Goal: Transaction & Acquisition: Obtain resource

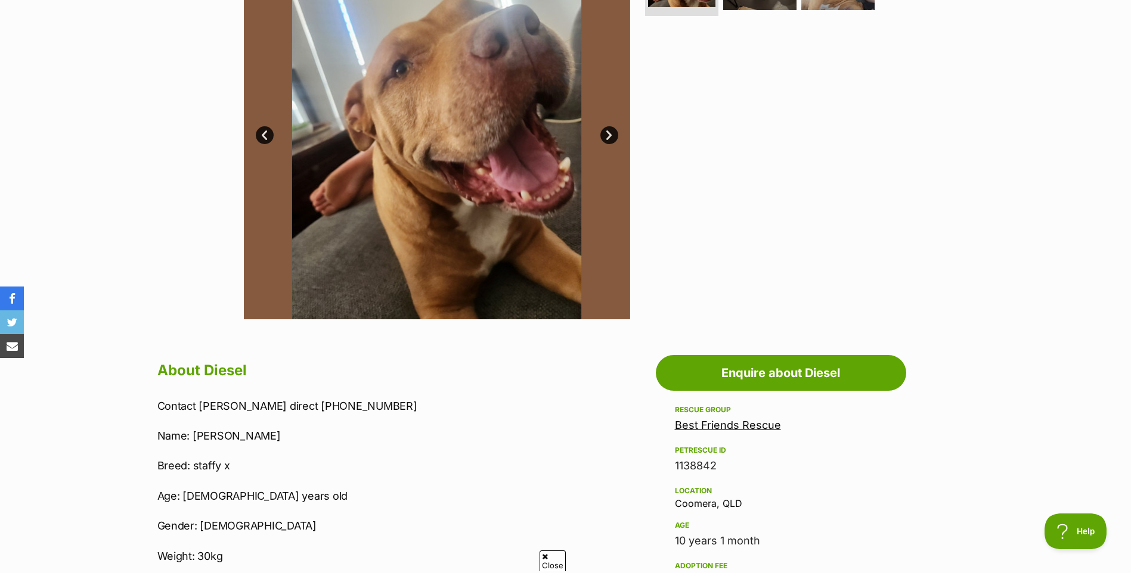
scroll to position [417, 0]
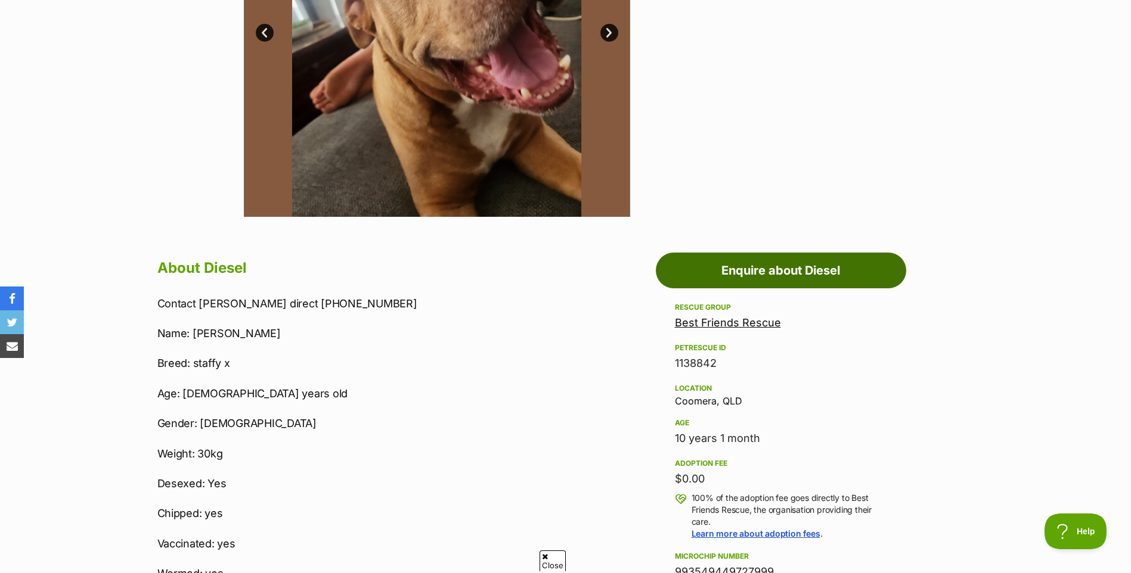
click at [766, 270] on link "Enquire about Diesel" at bounding box center [781, 271] width 250 height 36
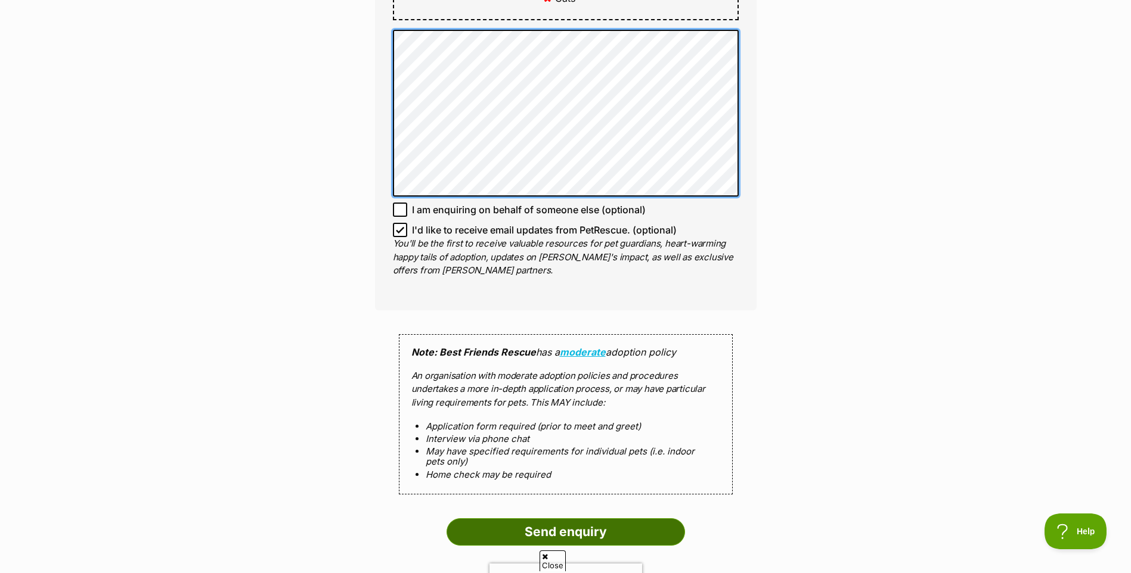
scroll to position [1013, 0]
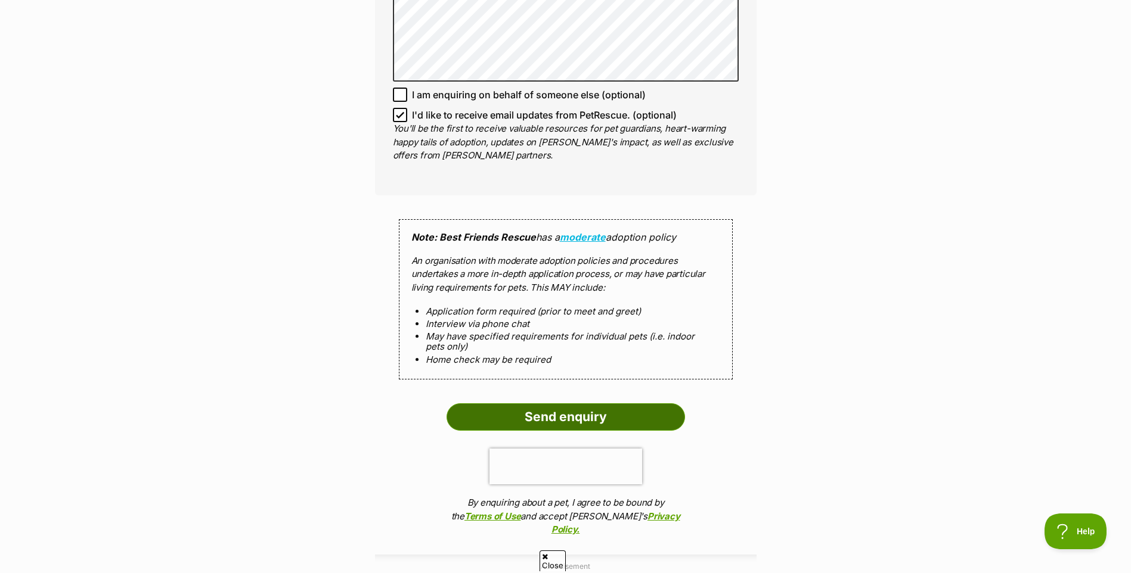
click at [555, 404] on input "Send enquiry" at bounding box center [565, 417] width 238 height 27
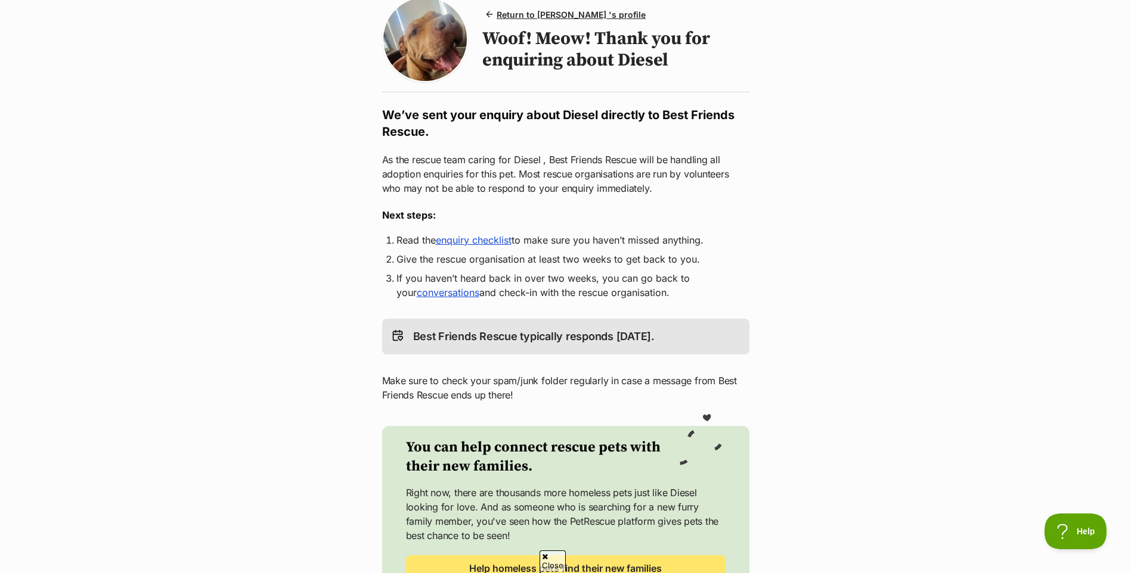
scroll to position [238, 0]
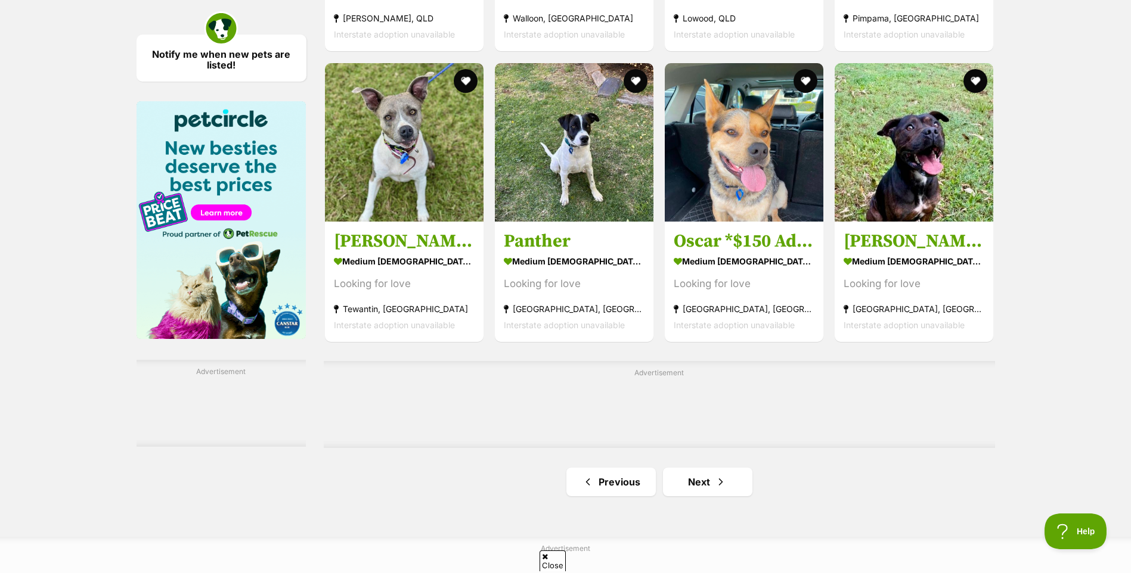
scroll to position [1728, 0]
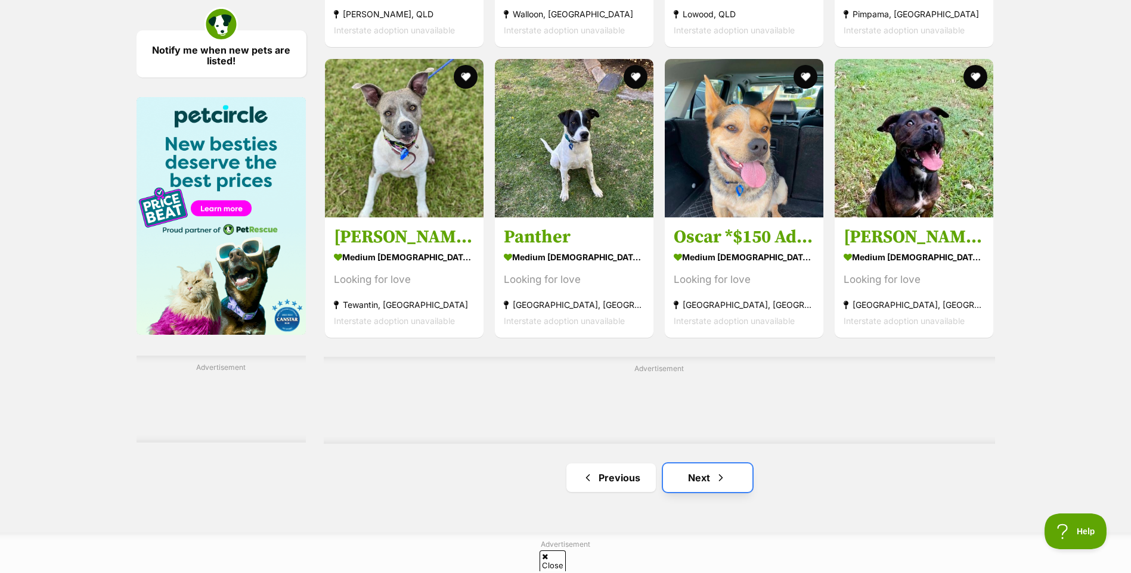
click at [716, 480] on span "Next page" at bounding box center [721, 478] width 12 height 14
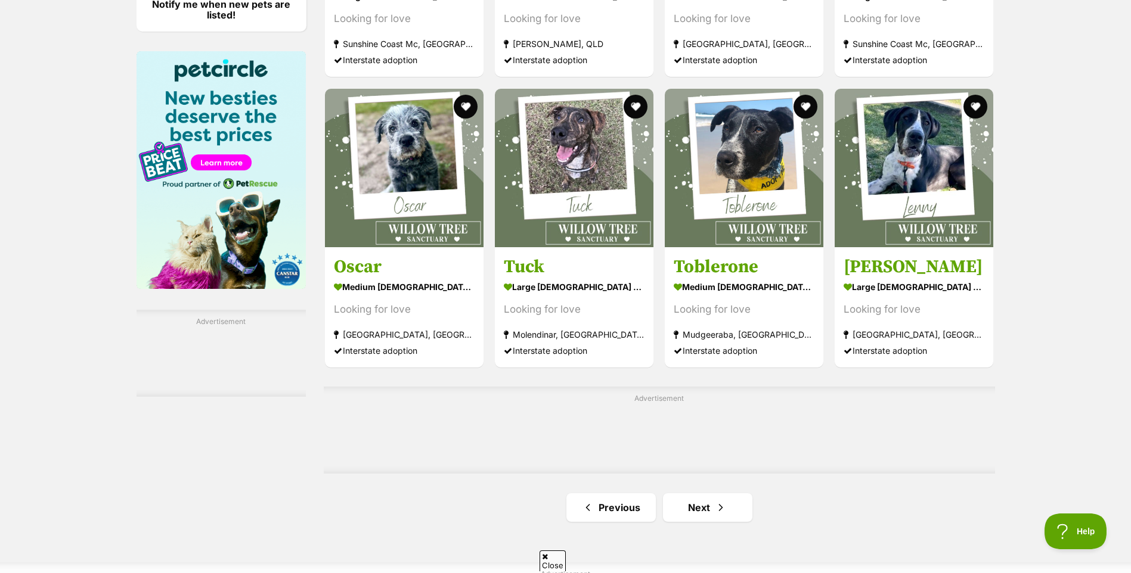
scroll to position [1907, 0]
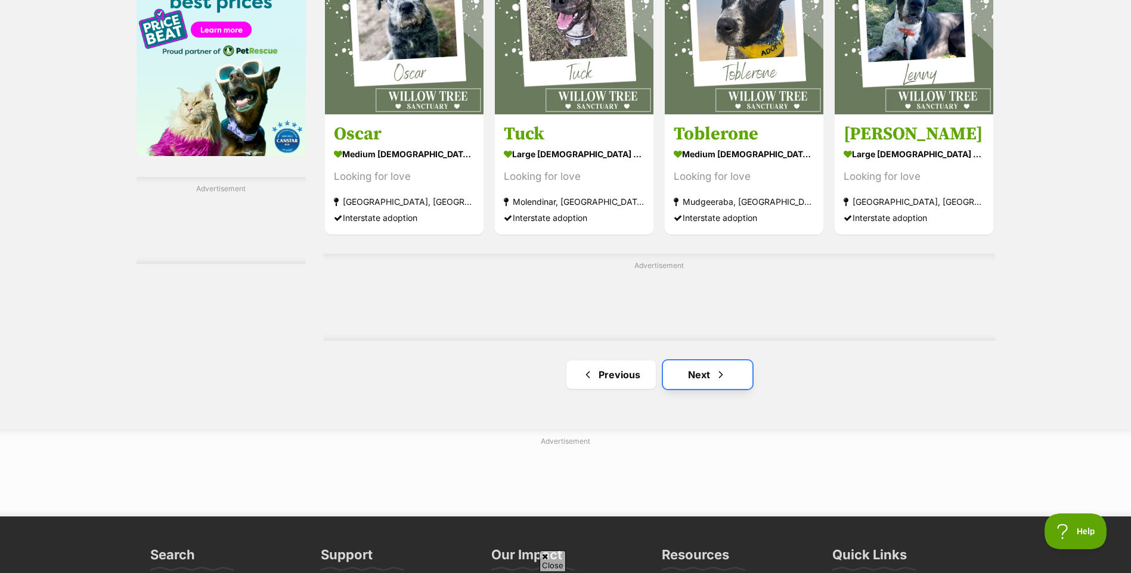
click at [709, 369] on link "Next" at bounding box center [707, 375] width 89 height 29
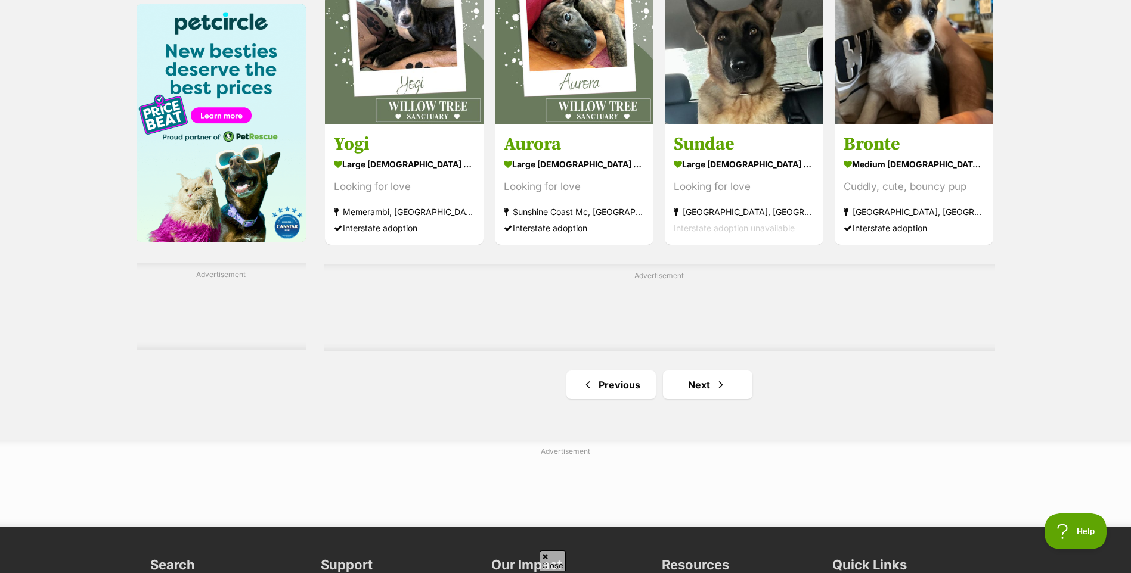
scroll to position [1967, 0]
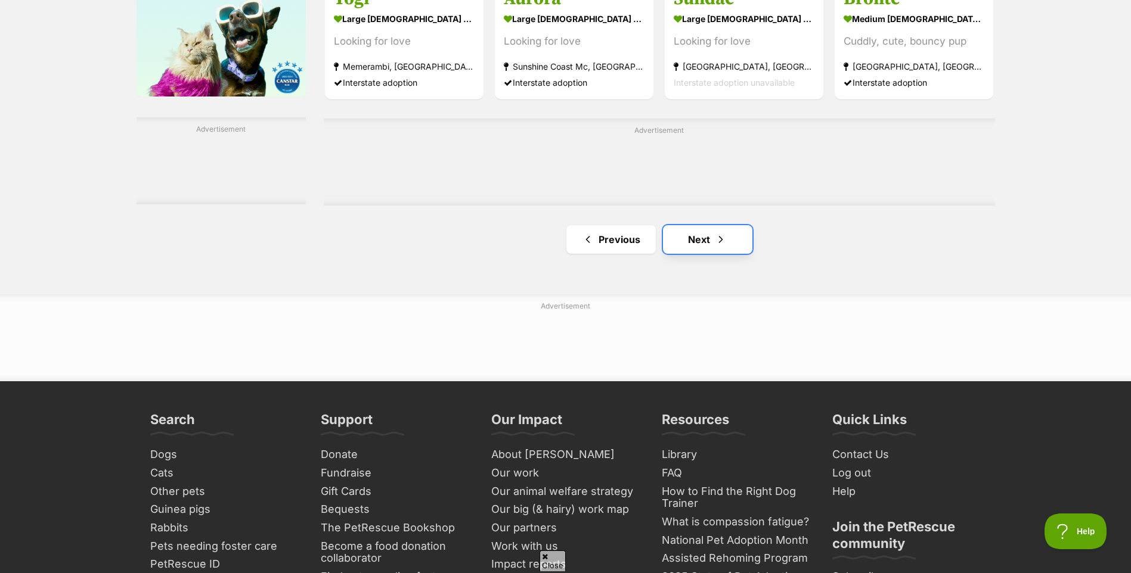
click at [709, 241] on link "Next" at bounding box center [707, 239] width 89 height 29
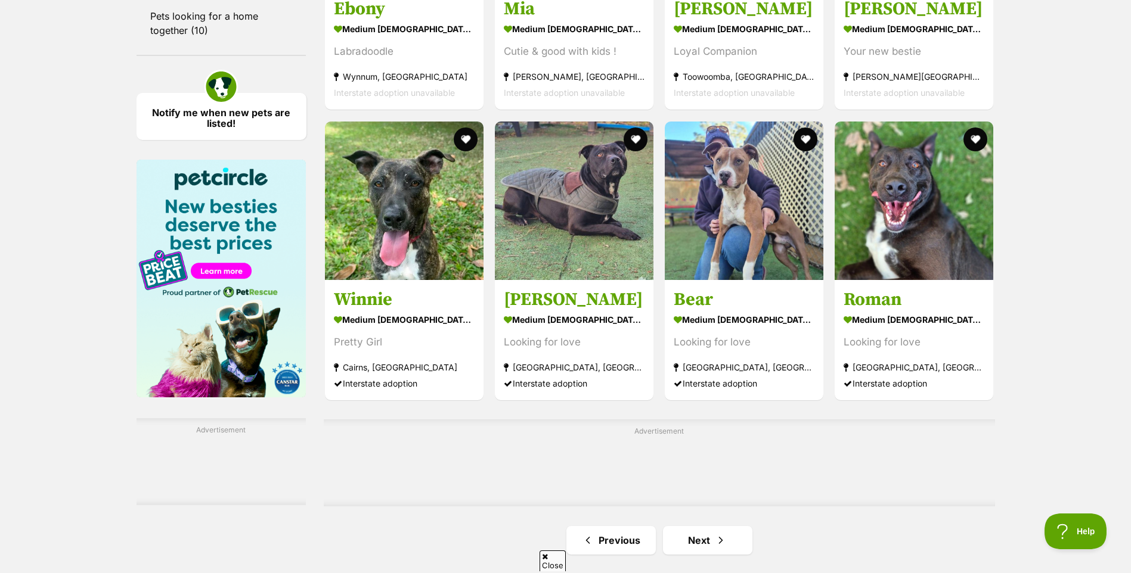
scroll to position [1669, 0]
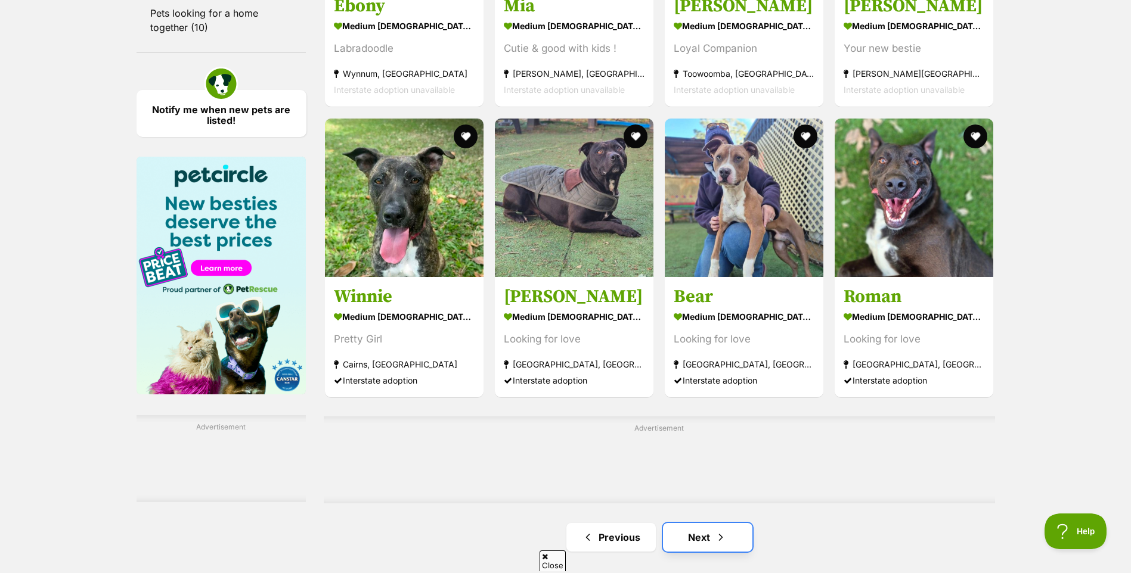
click at [715, 534] on span "Next page" at bounding box center [721, 537] width 12 height 14
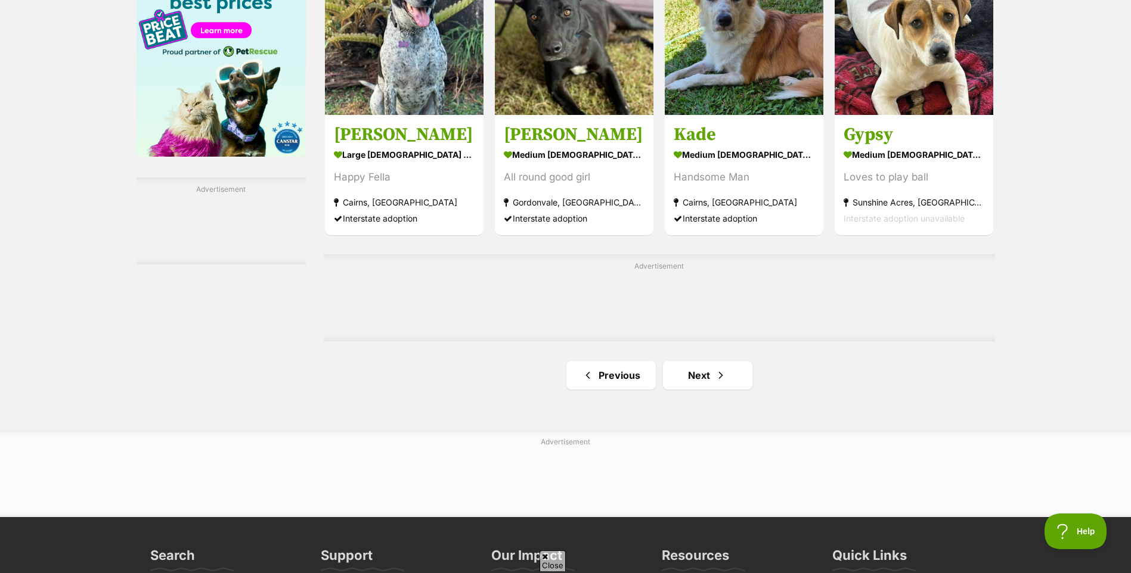
scroll to position [1907, 0]
click at [691, 371] on link "Next" at bounding box center [707, 375] width 89 height 29
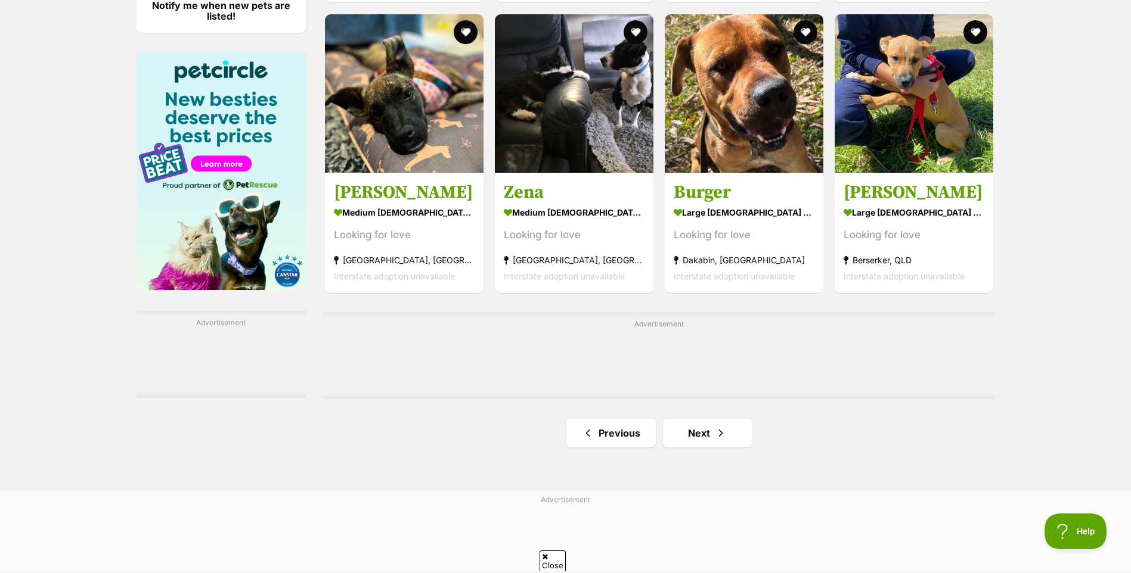
scroll to position [1788, 0]
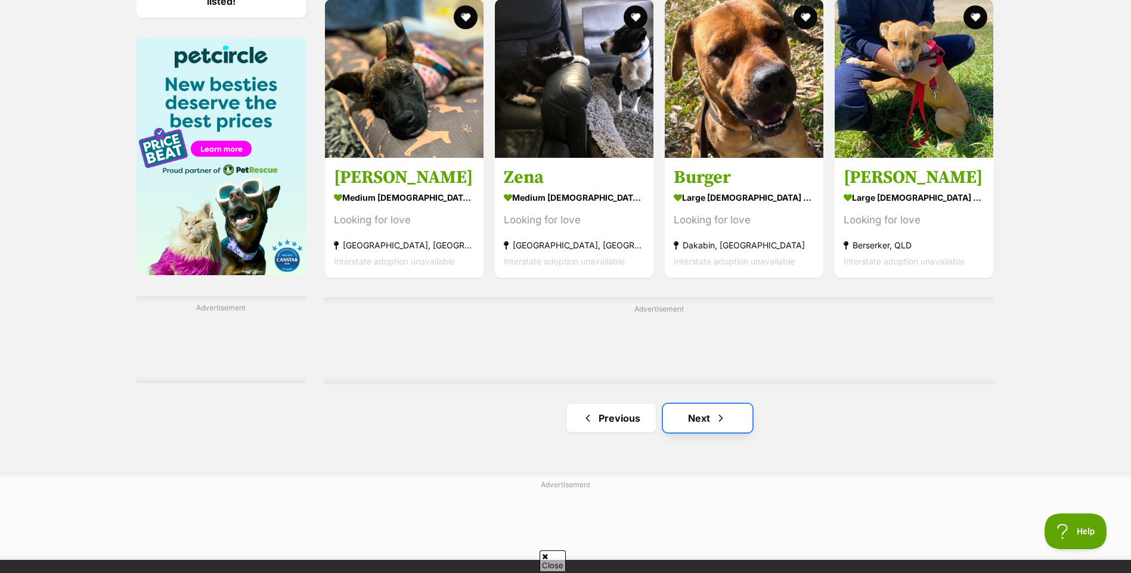
click at [702, 421] on link "Next" at bounding box center [707, 418] width 89 height 29
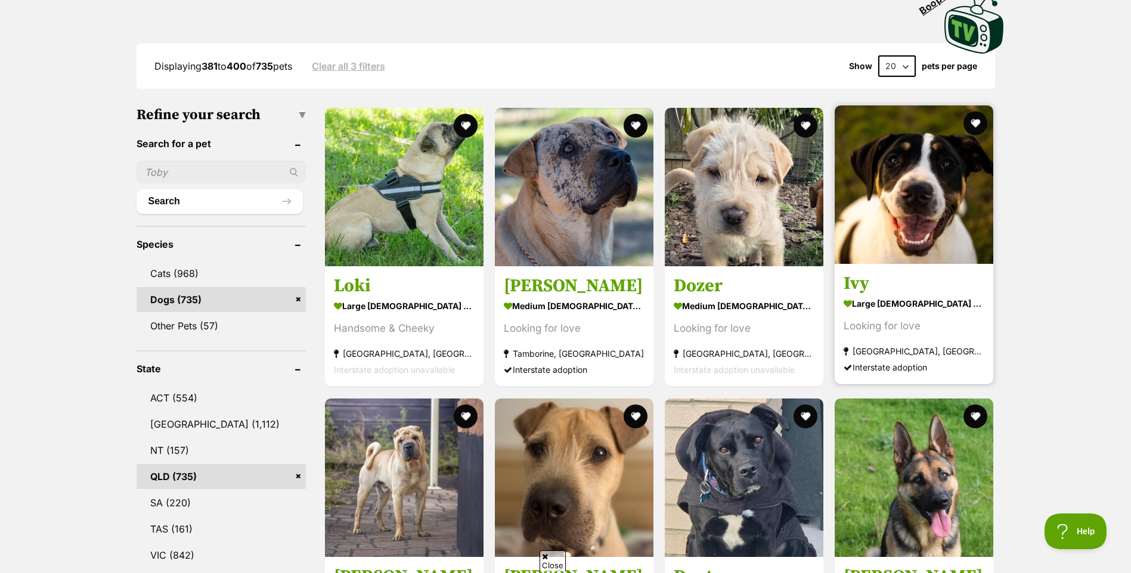
scroll to position [298, 0]
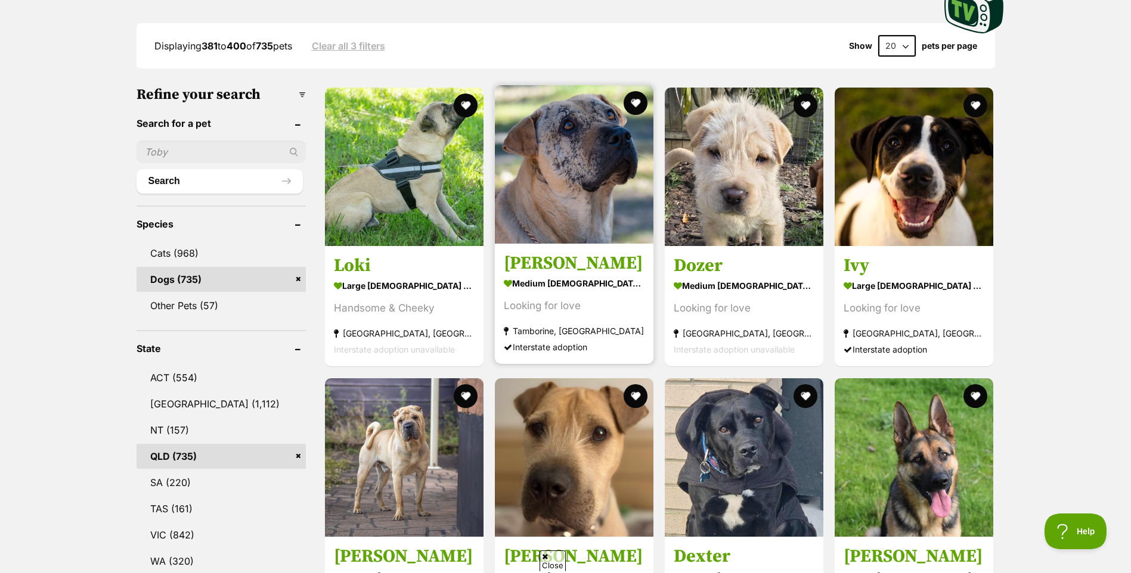
click at [544, 183] on img at bounding box center [574, 164] width 159 height 159
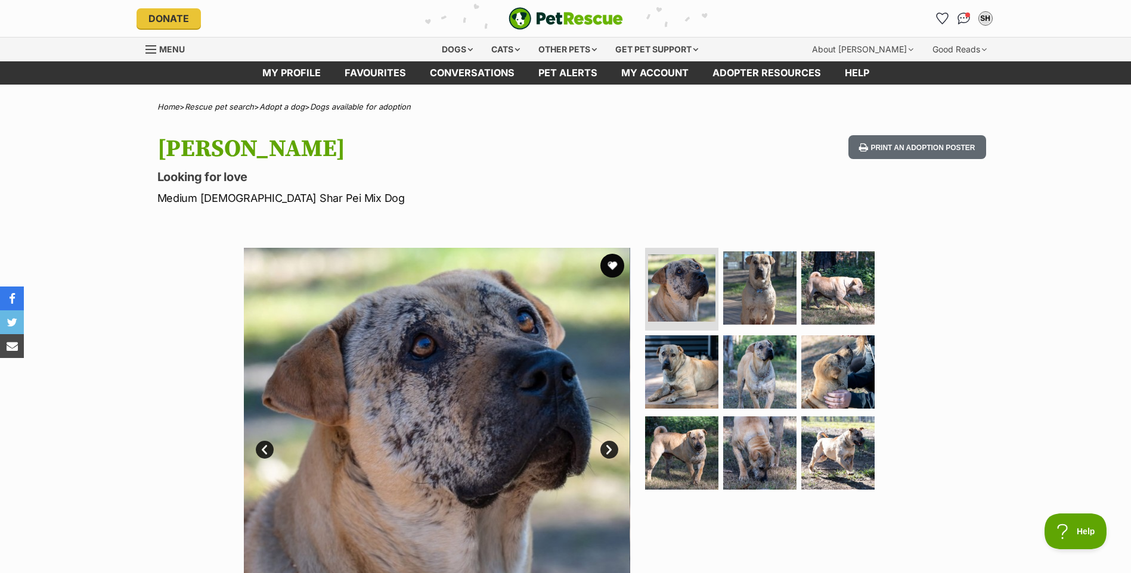
click at [614, 457] on link "Next" at bounding box center [609, 450] width 18 height 18
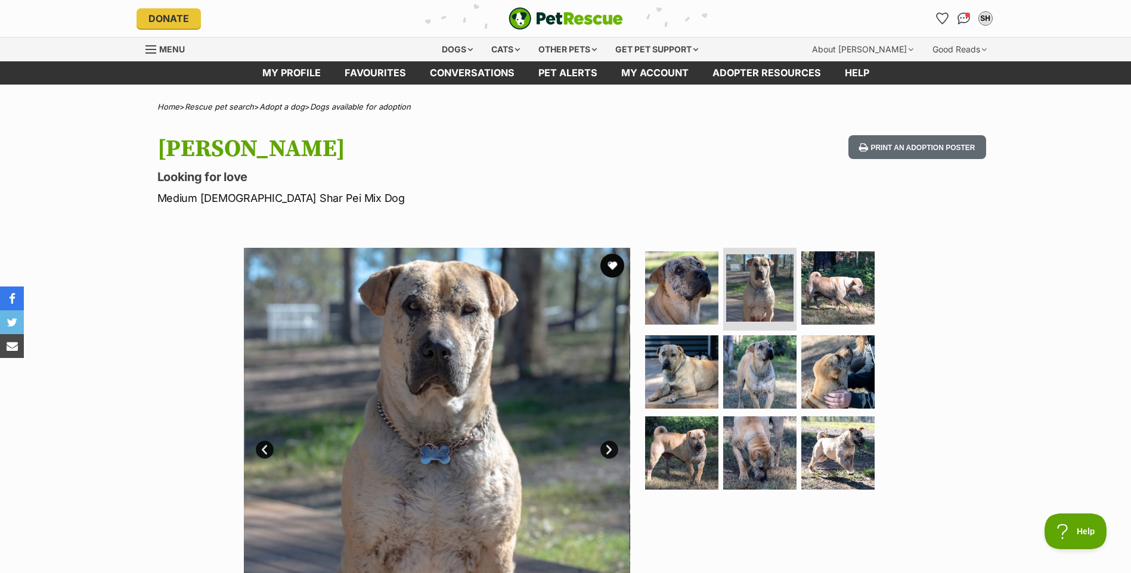
click at [614, 457] on link "Next" at bounding box center [609, 450] width 18 height 18
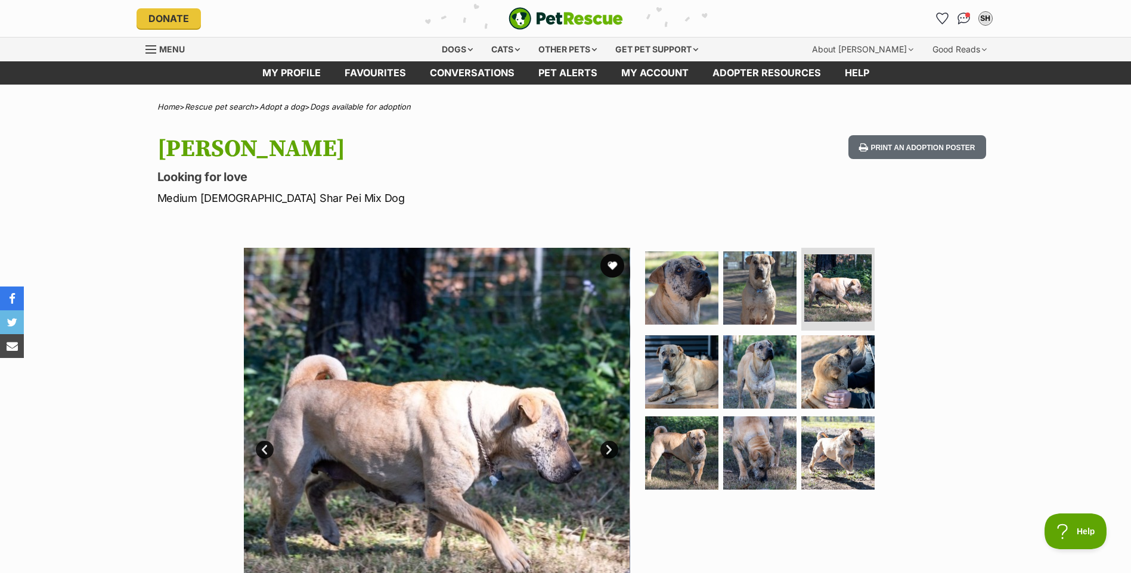
click at [614, 457] on link "Next" at bounding box center [609, 450] width 18 height 18
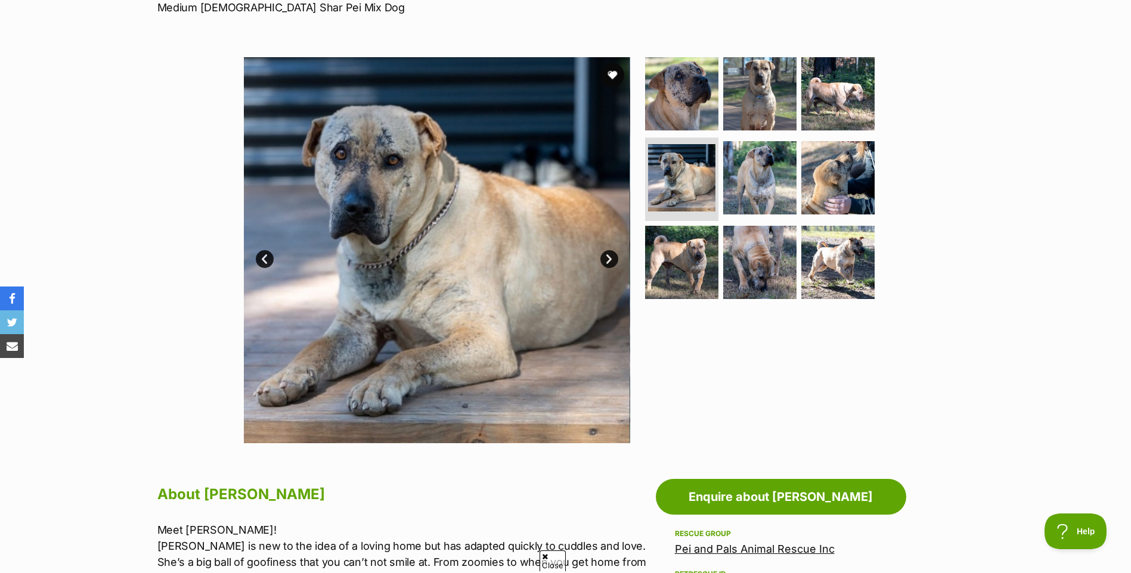
scroll to position [179, 0]
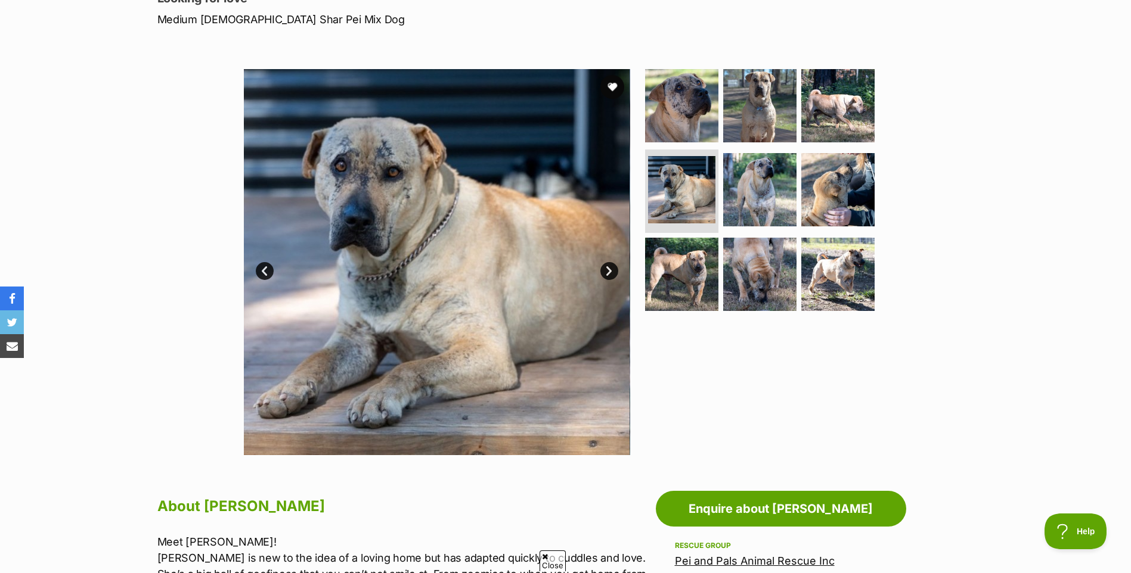
click at [614, 271] on link "Next" at bounding box center [609, 271] width 18 height 18
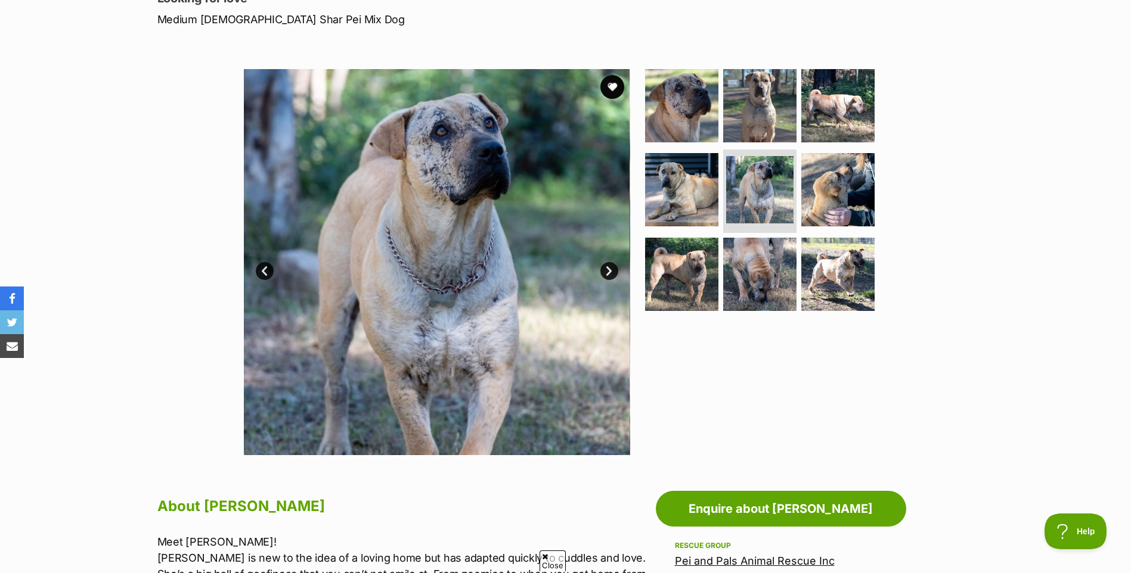
click at [607, 271] on link "Next" at bounding box center [609, 271] width 18 height 18
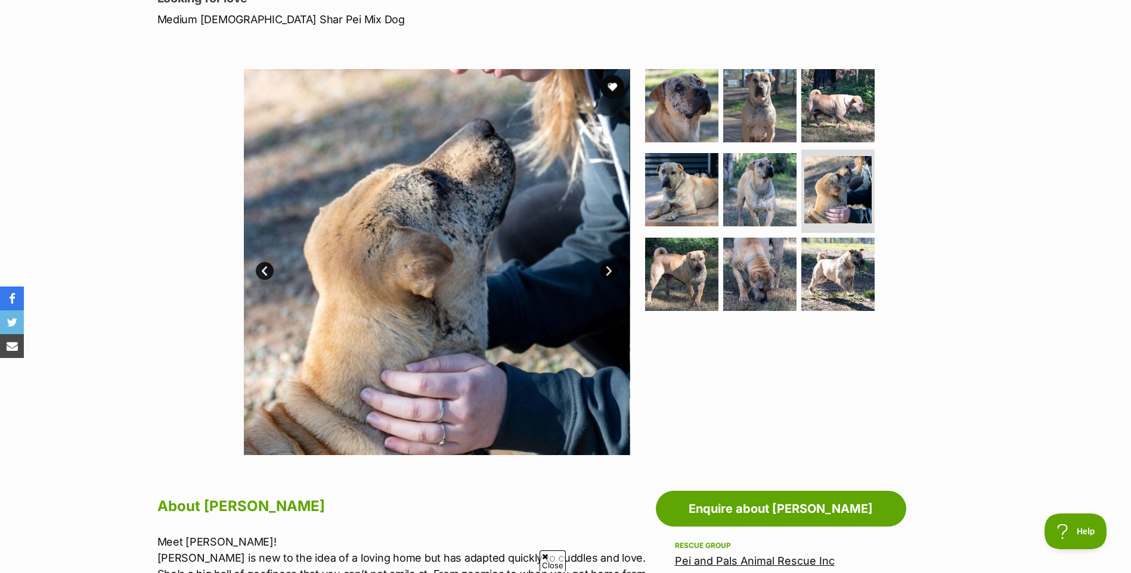
click at [607, 271] on link "Next" at bounding box center [609, 271] width 18 height 18
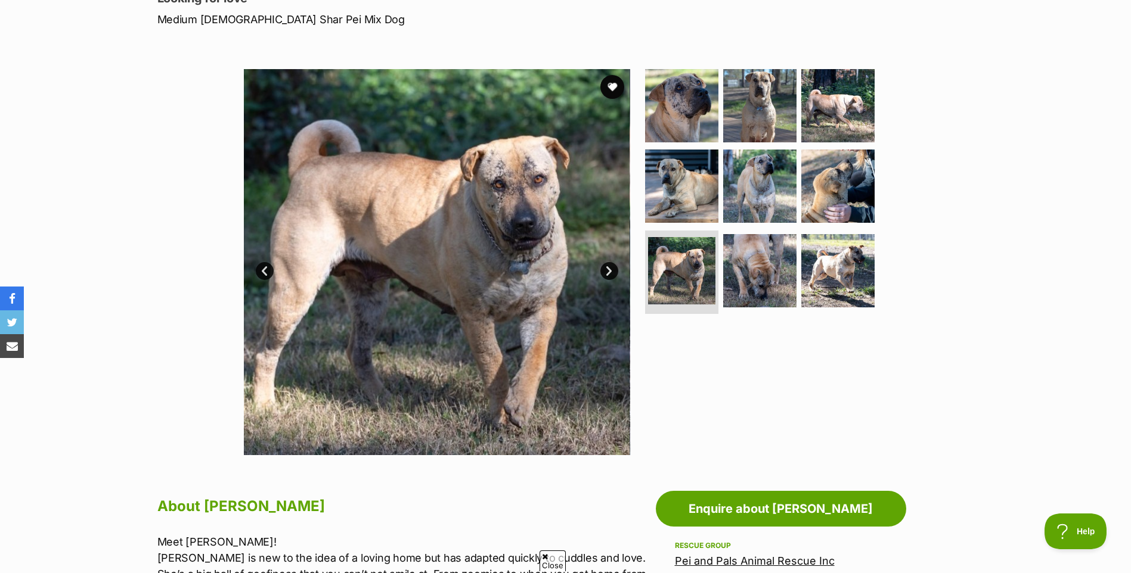
click at [607, 271] on link "Next" at bounding box center [609, 271] width 18 height 18
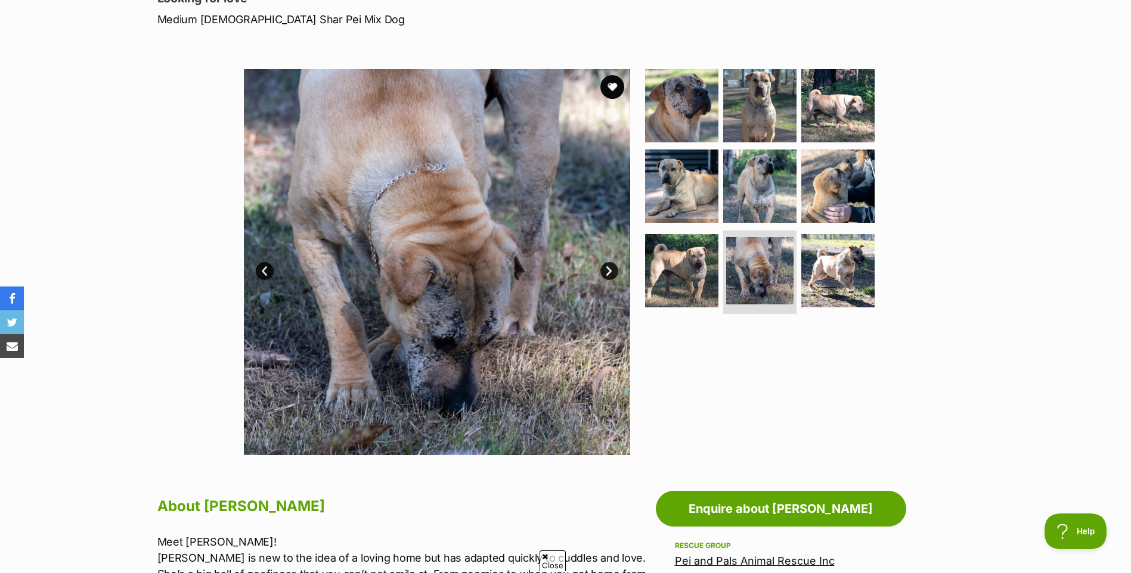
click at [607, 271] on link "Next" at bounding box center [609, 271] width 18 height 18
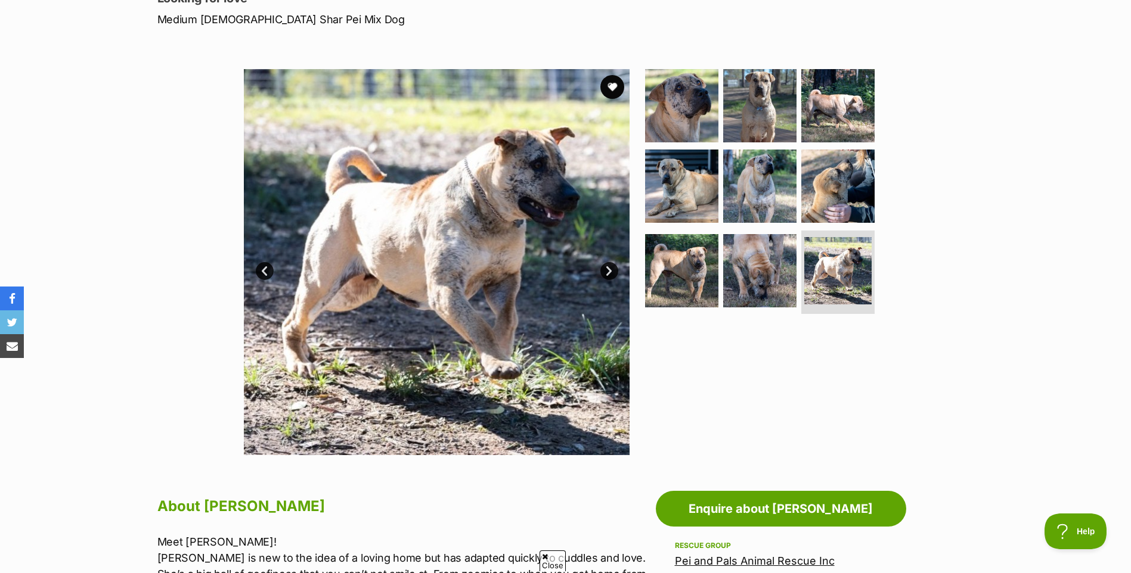
click at [607, 271] on link "Next" at bounding box center [609, 271] width 18 height 18
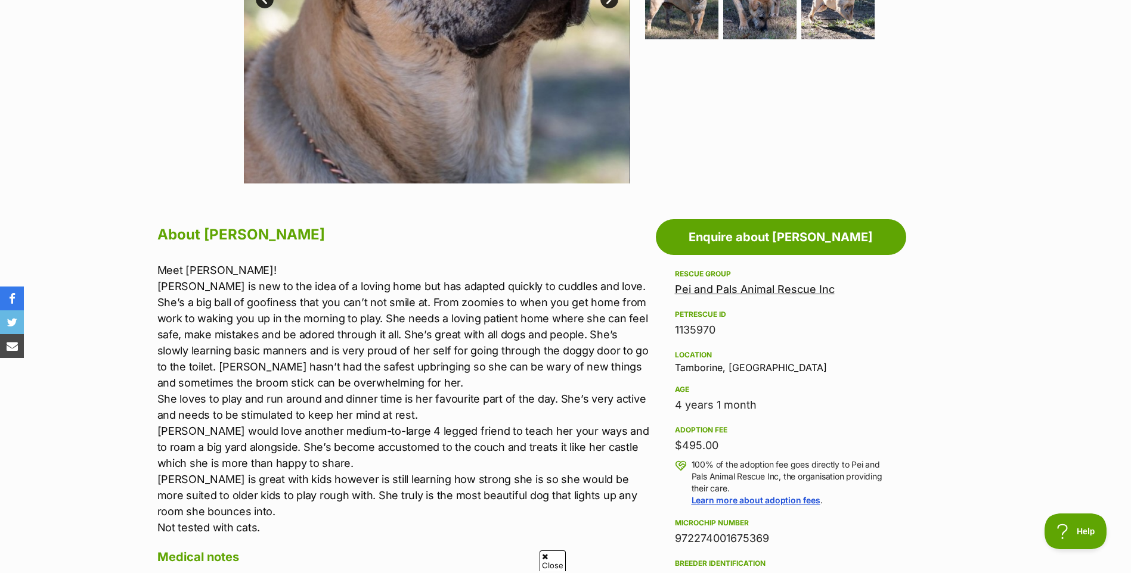
scroll to position [536, 0]
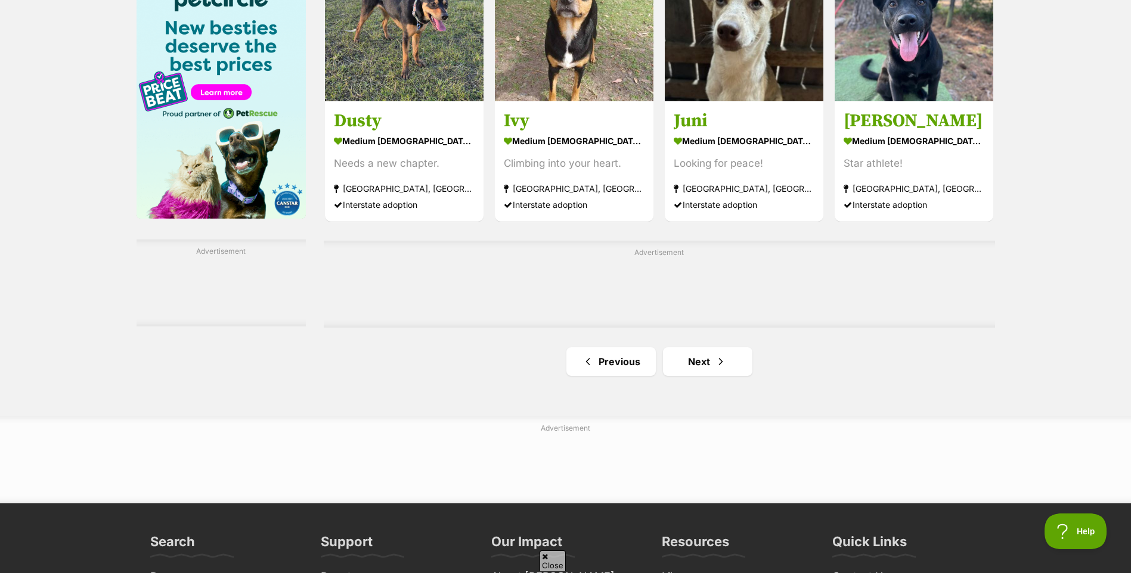
scroll to position [1848, 0]
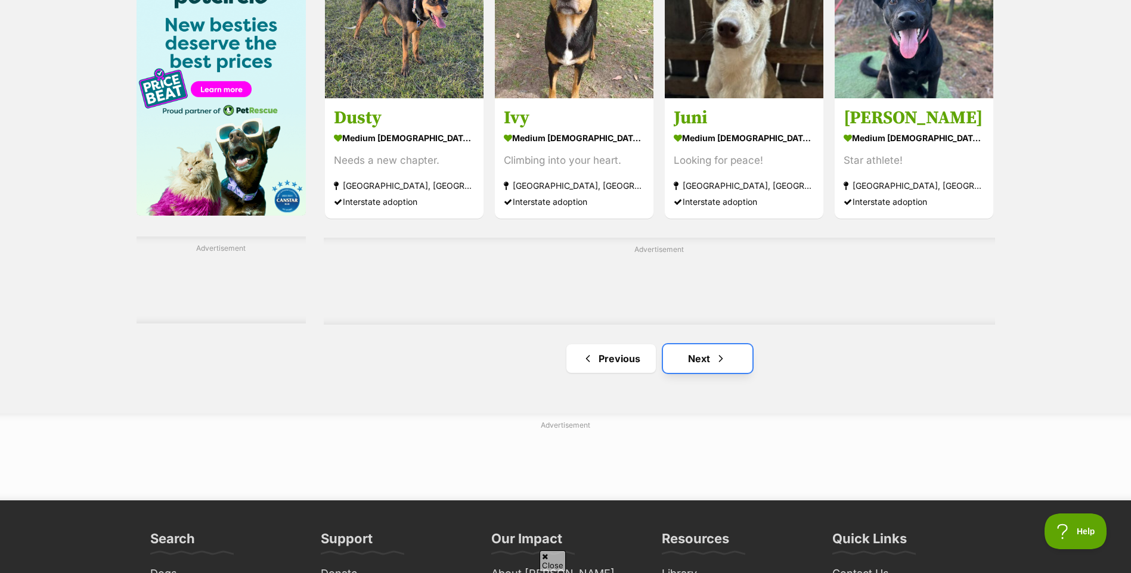
click at [719, 365] on span "Next page" at bounding box center [721, 359] width 12 height 14
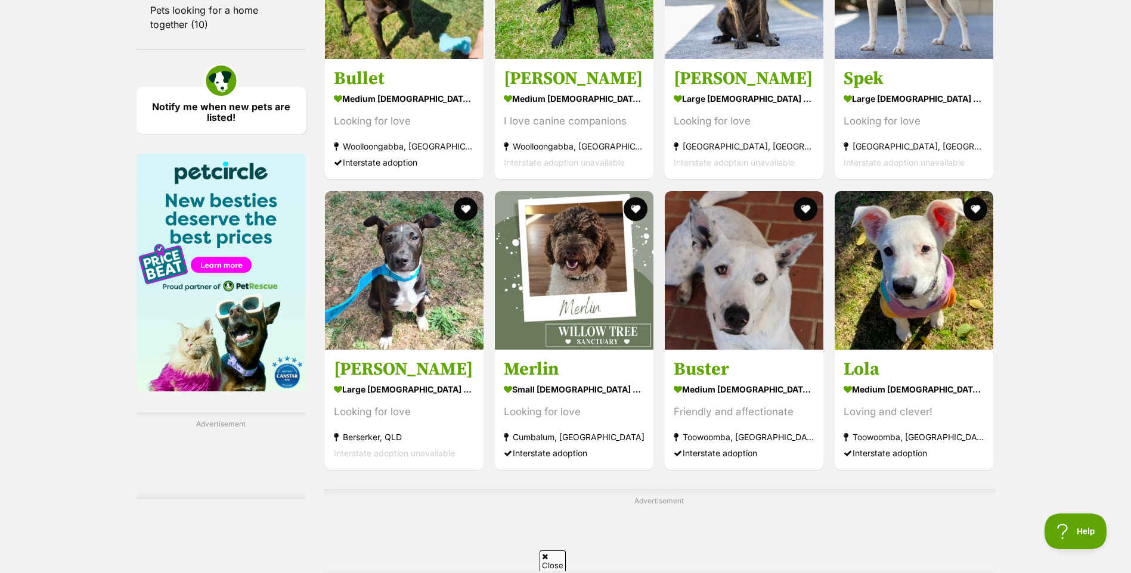
scroll to position [1907, 0]
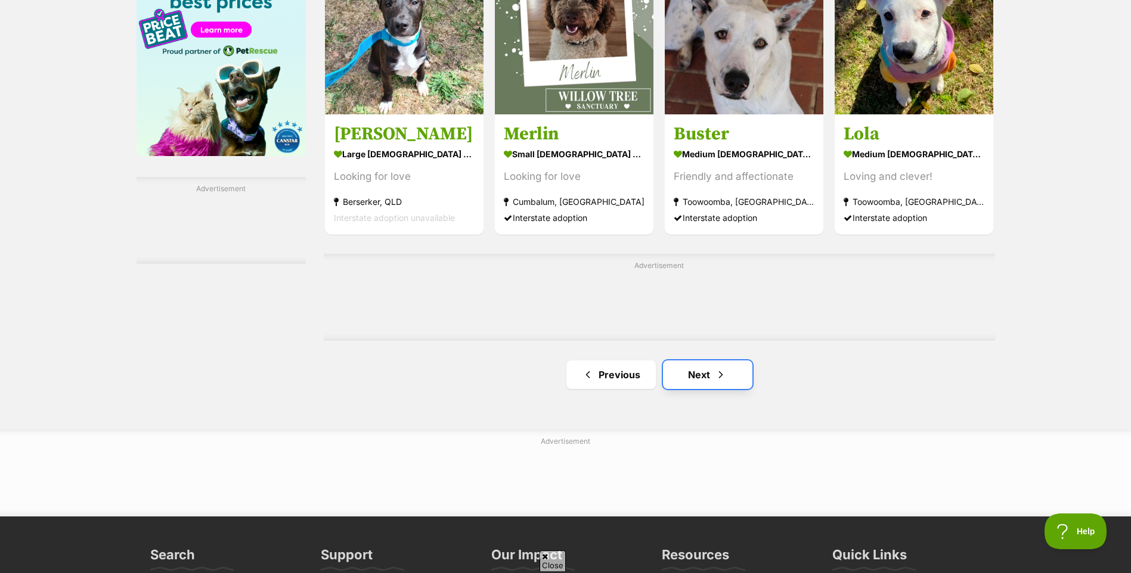
click at [701, 374] on link "Next" at bounding box center [707, 375] width 89 height 29
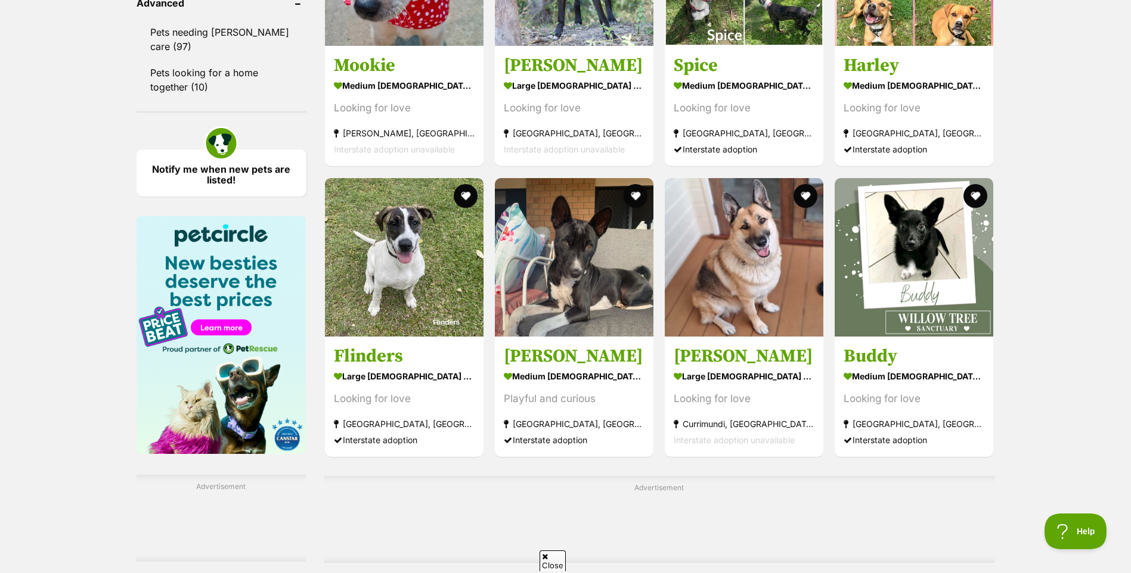
scroll to position [1848, 0]
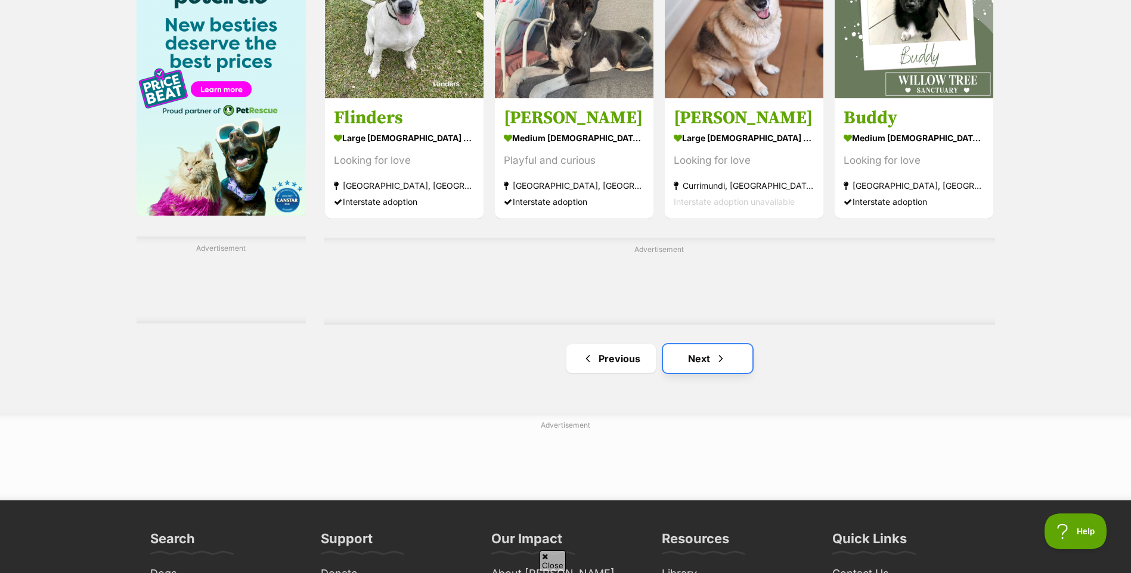
click at [710, 361] on link "Next" at bounding box center [707, 358] width 89 height 29
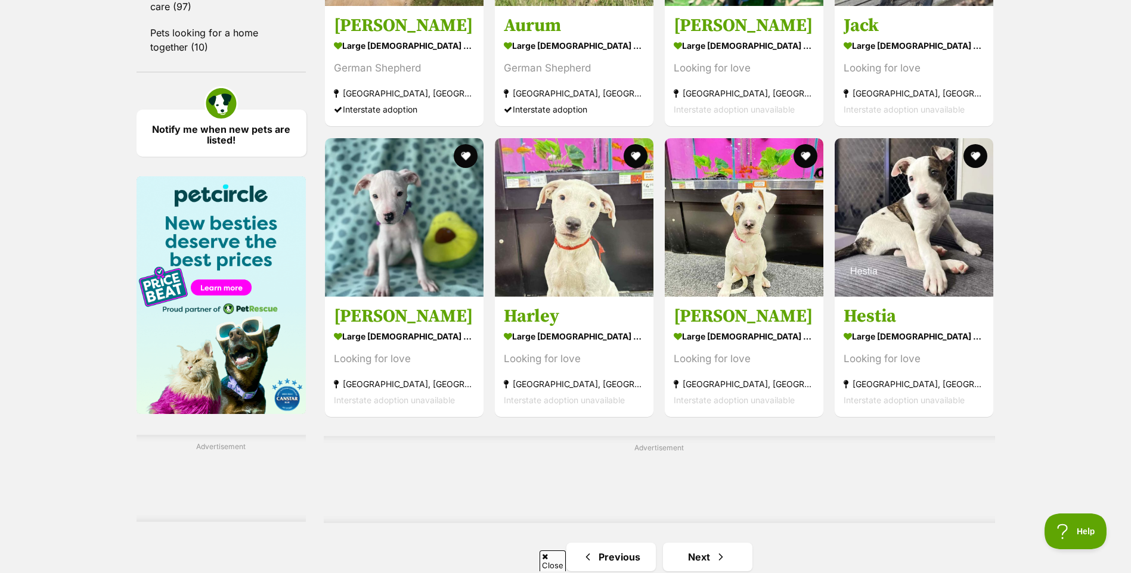
scroll to position [1848, 0]
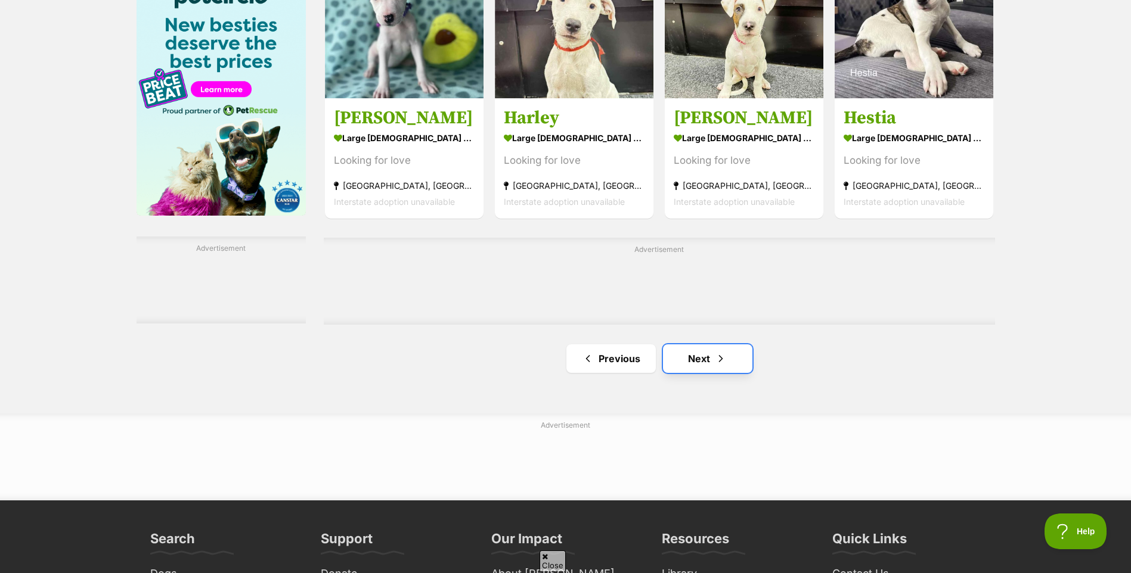
click at [711, 358] on link "Next" at bounding box center [707, 358] width 89 height 29
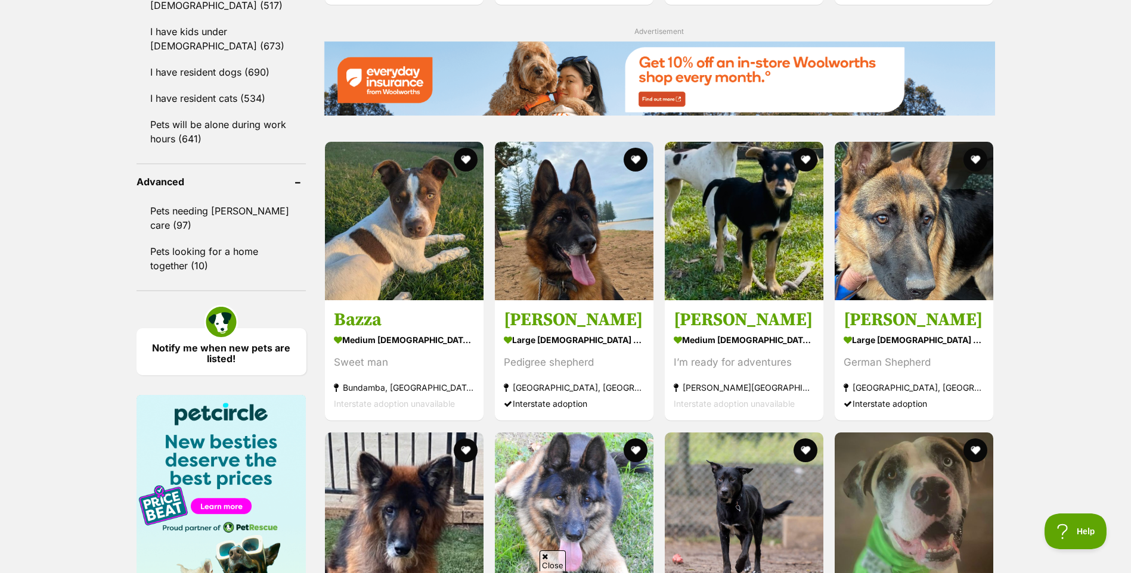
scroll to position [1728, 0]
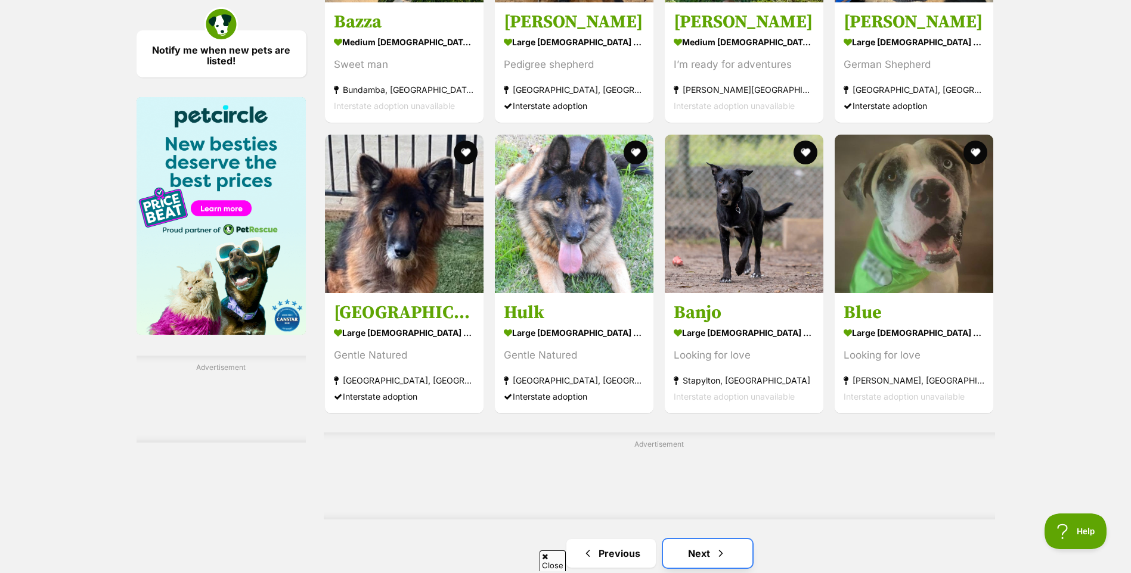
click at [710, 558] on link "Next" at bounding box center [707, 553] width 89 height 29
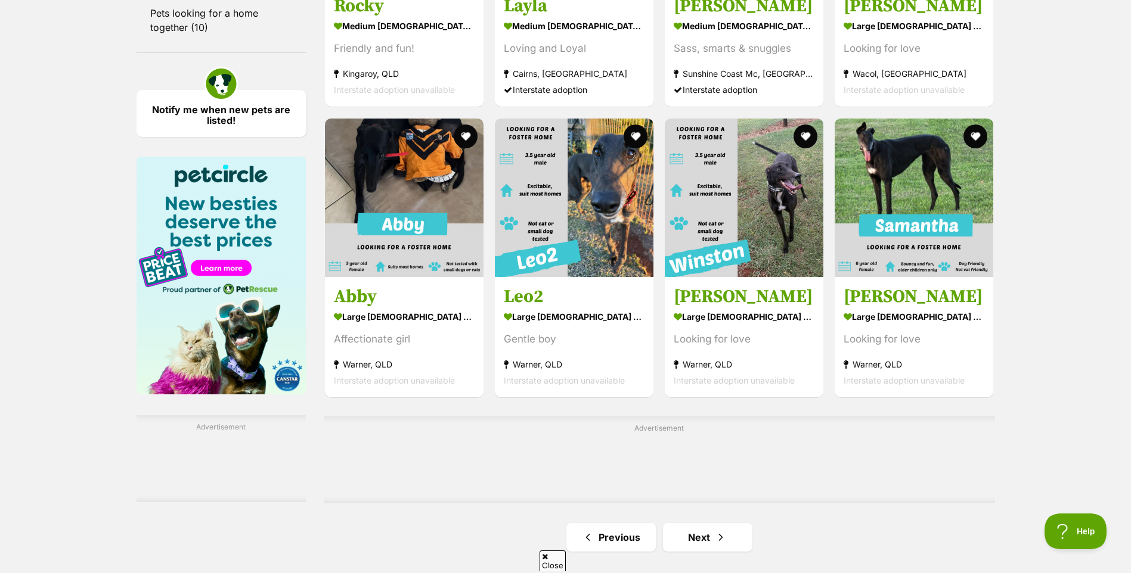
scroll to position [1907, 0]
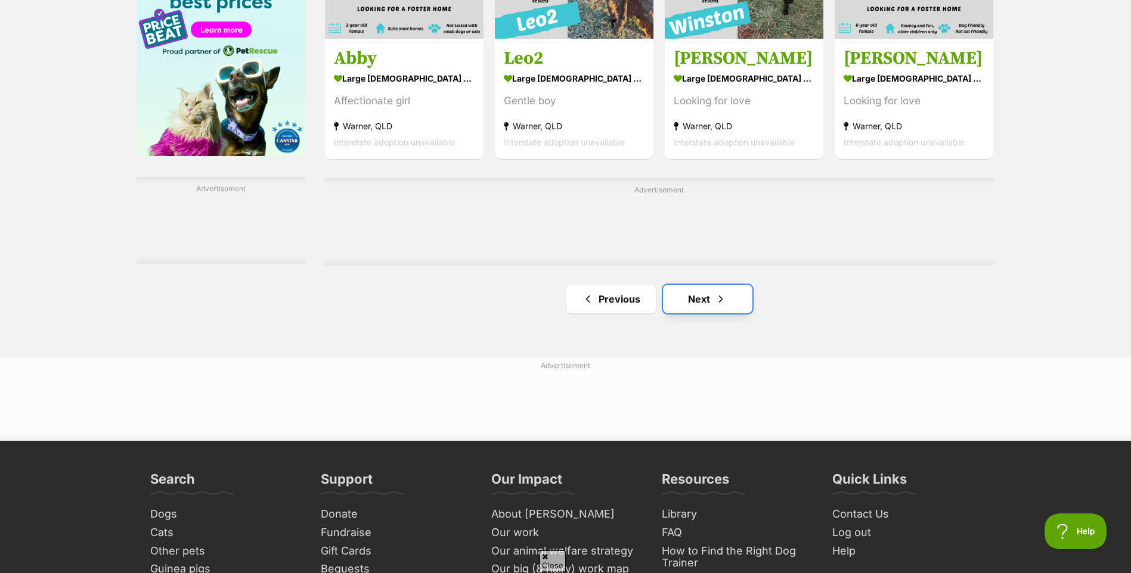
click at [687, 300] on link "Next" at bounding box center [707, 299] width 89 height 29
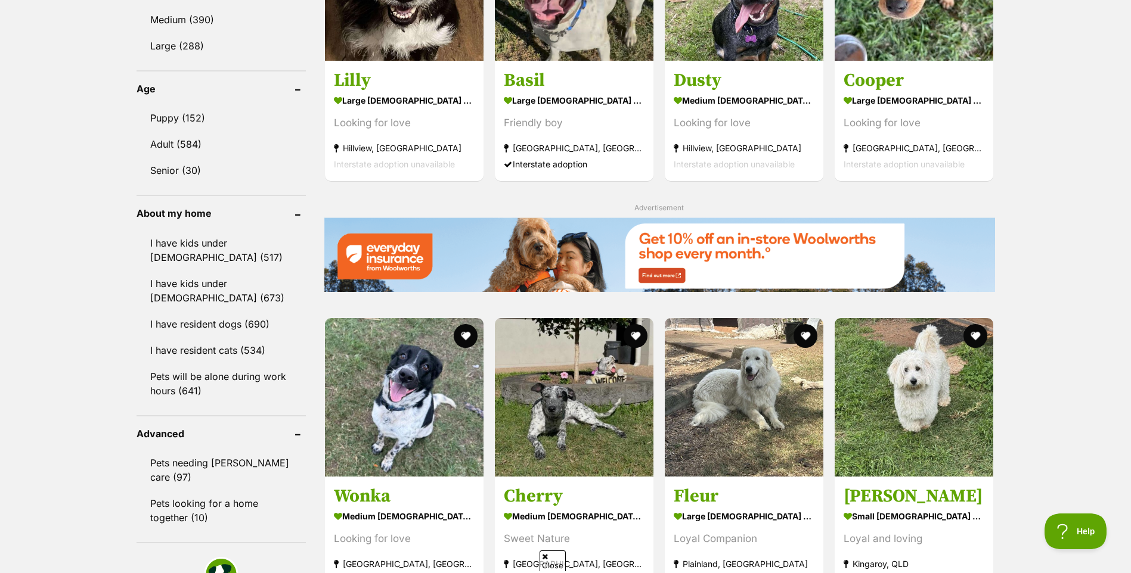
scroll to position [1371, 0]
